Goal: Task Accomplishment & Management: Use online tool/utility

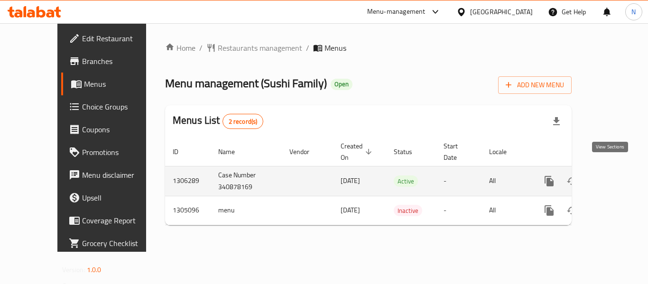
click at [612, 175] on icon "enhanced table" at bounding box center [617, 180] width 11 height 11
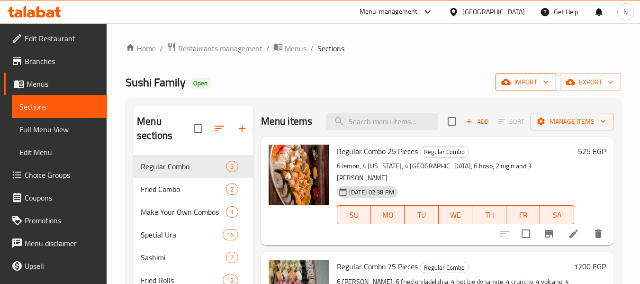
click at [535, 86] on span "import" at bounding box center [526, 82] width 46 height 12
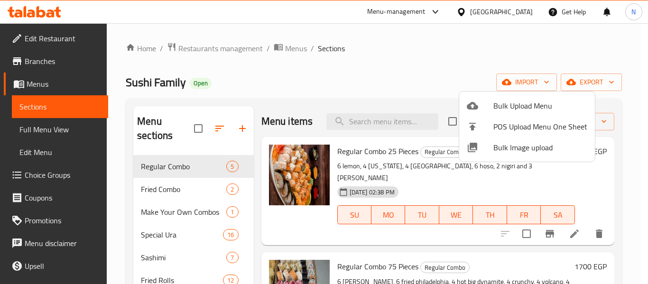
click at [436, 107] on div at bounding box center [324, 142] width 648 height 284
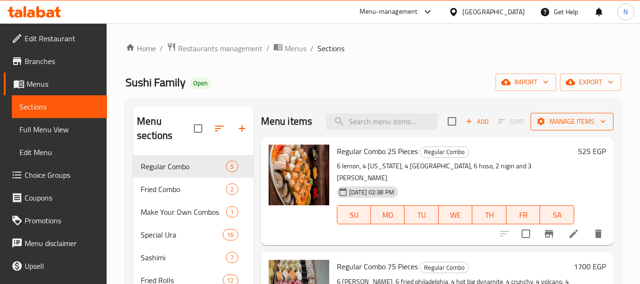
click at [589, 121] on span "Manage items" at bounding box center [573, 122] width 68 height 12
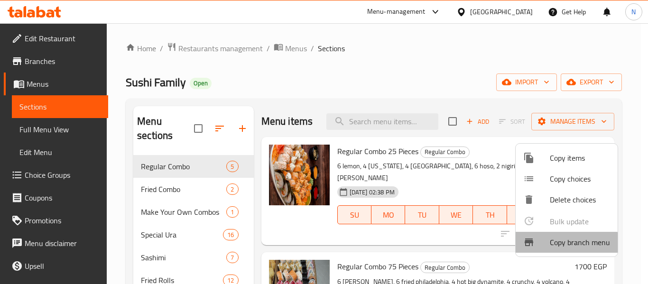
click at [561, 243] on span "Copy branch menu" at bounding box center [579, 242] width 60 height 11
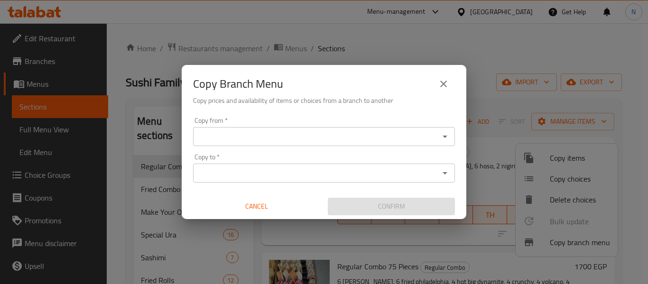
click at [413, 132] on input "Copy from   *" at bounding box center [316, 136] width 240 height 13
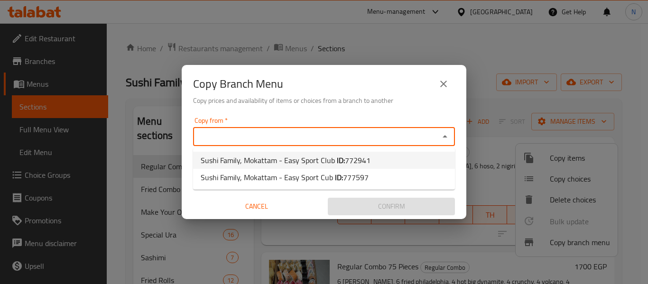
click at [404, 162] on li "Sushi Family, Mokattam - Easy Sport Club ID: 772941" at bounding box center [324, 160] width 262 height 17
type input "Sushi Family, Mokattam - Easy Sport Club"
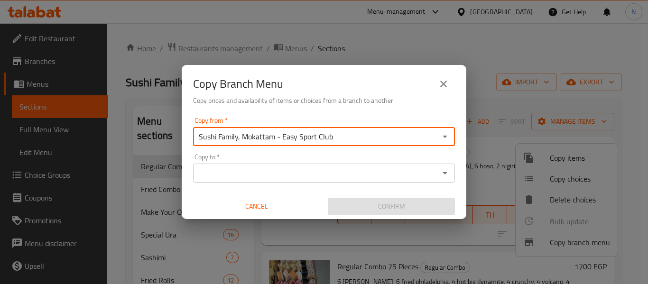
click at [419, 180] on div "Copy to *" at bounding box center [324, 173] width 262 height 19
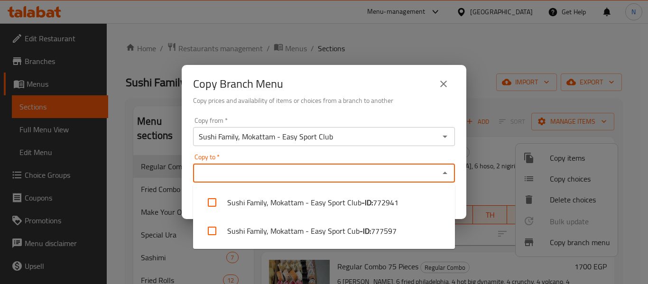
click at [420, 170] on input "Copy to   *" at bounding box center [316, 172] width 240 height 13
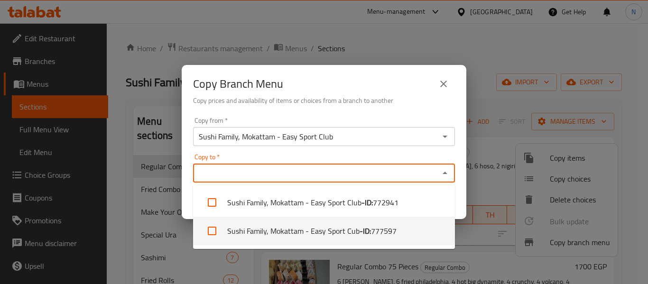
click at [348, 228] on li "Sushi Family, Mokattam - Easy Sport Cub - ID: 777597" at bounding box center [324, 231] width 262 height 28
checkbox input "true"
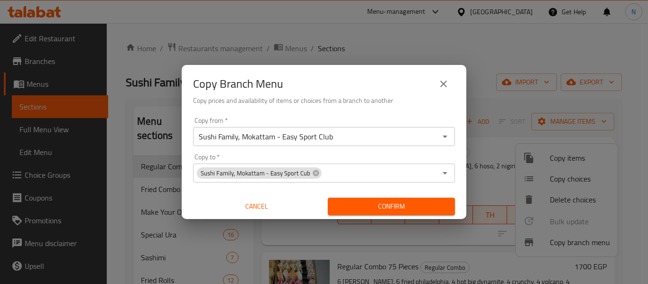
click at [458, 189] on div "Copy from   * Sushi Family, Mokattam - Easy Sport Club Copy from * Copy to   * …" at bounding box center [324, 166] width 284 height 106
click at [382, 204] on span "Confirm" at bounding box center [391, 207] width 112 height 12
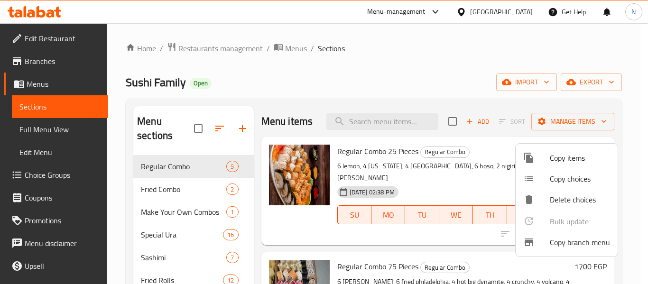
click at [58, 130] on div at bounding box center [324, 142] width 648 height 284
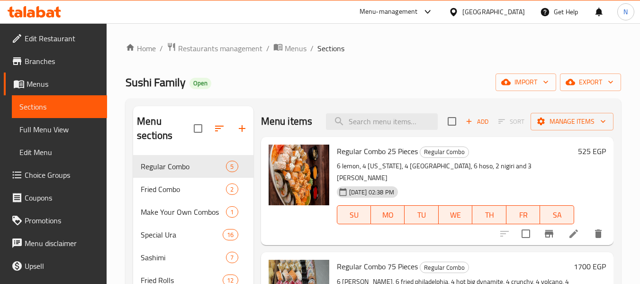
click at [60, 57] on span "Branches" at bounding box center [62, 60] width 75 height 11
